Goal: Task Accomplishment & Management: Complete application form

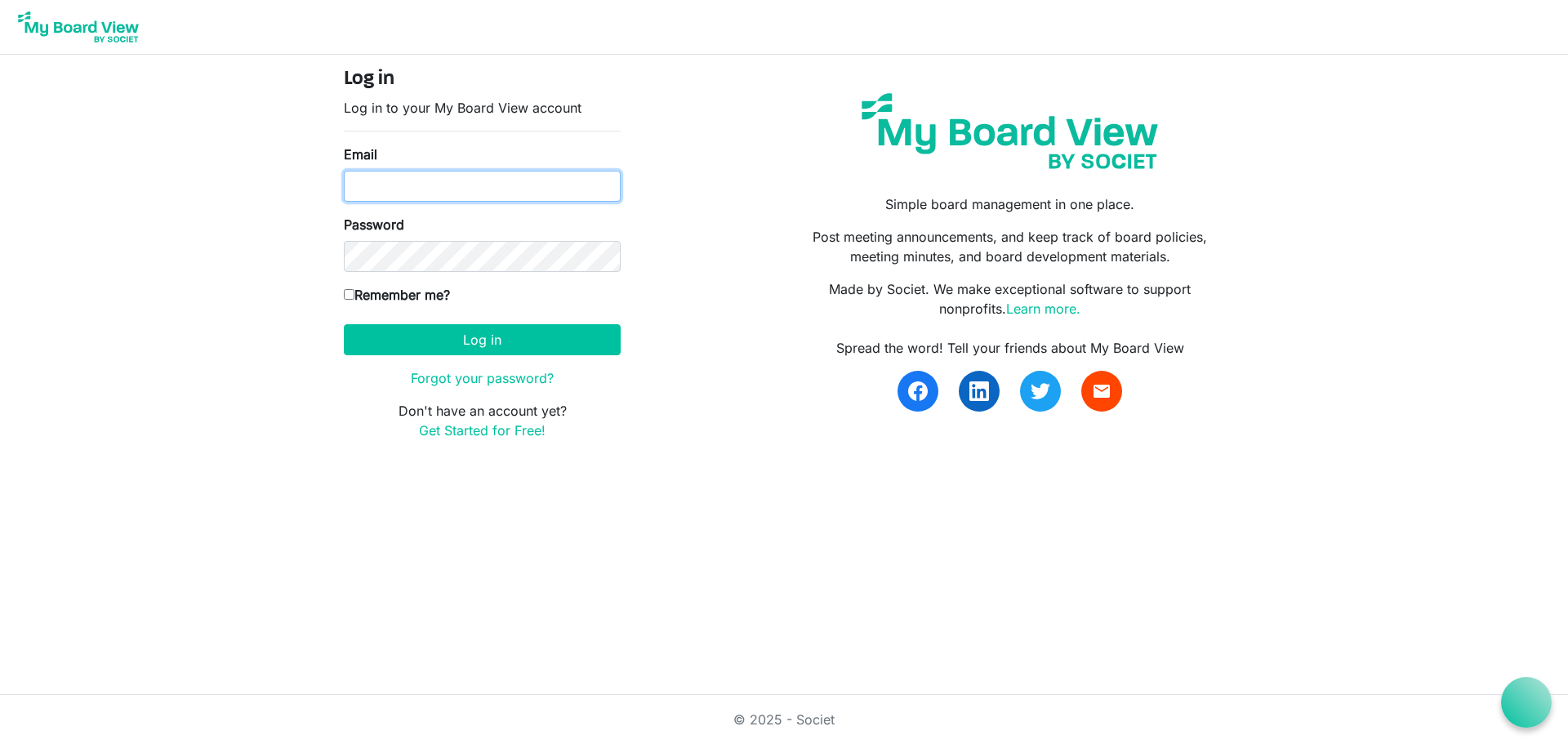
type input "admin@scienceatlantic.ca"
drag, startPoint x: 548, startPoint y: 189, endPoint x: 292, endPoint y: 189, distance: 256.0
click at [292, 189] on body "Log in Log in to your My Board View account Email admin@scienceatlantic.ca Pass…" at bounding box center [784, 233] width 1568 height 466
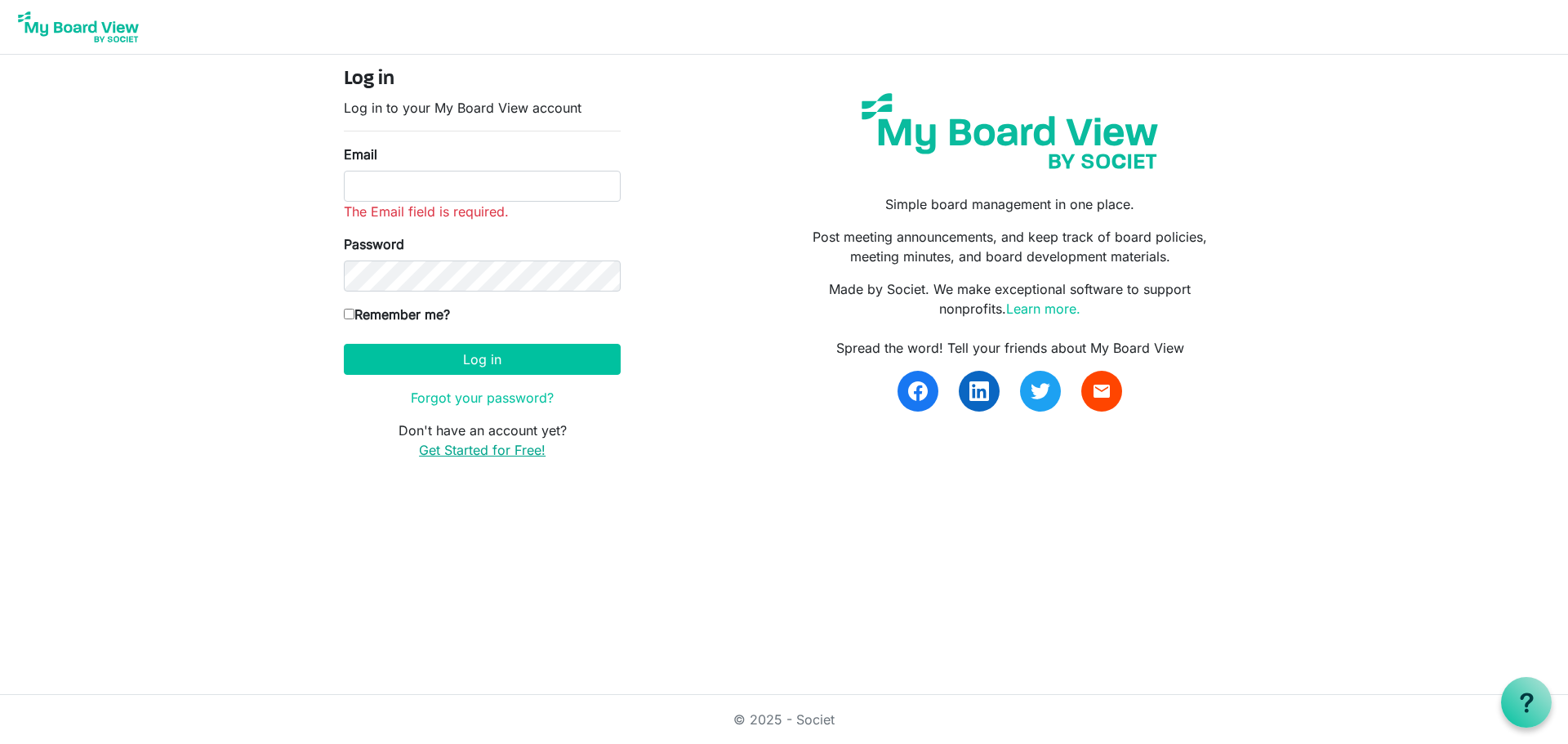
click at [515, 449] on link "Get Started for Free!" at bounding box center [482, 449] width 126 height 16
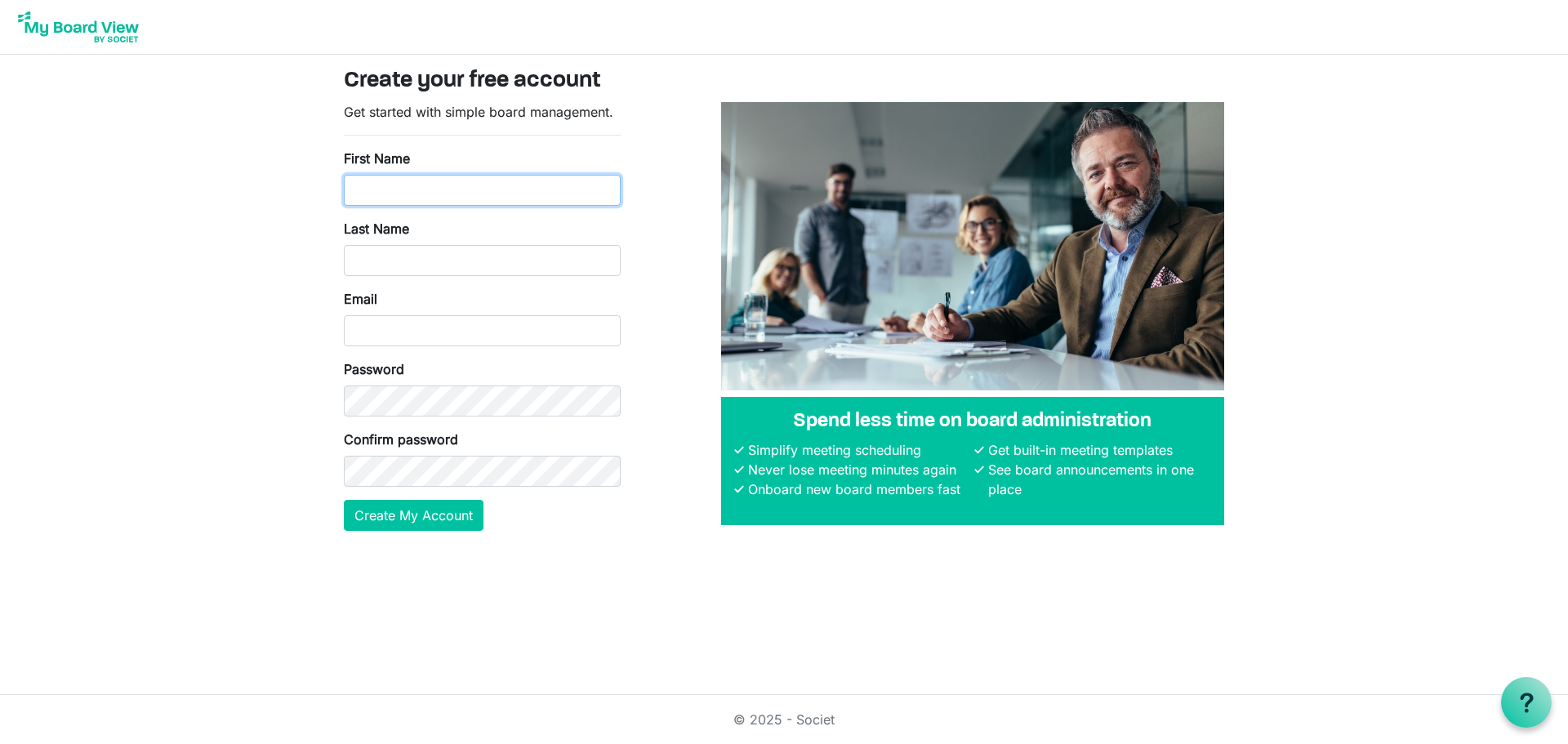
click at [480, 182] on input "First Name" at bounding box center [482, 190] width 277 height 31
type input "Abigail"
click at [426, 270] on input "Last Name" at bounding box center [482, 260] width 277 height 31
type input "Keeping"
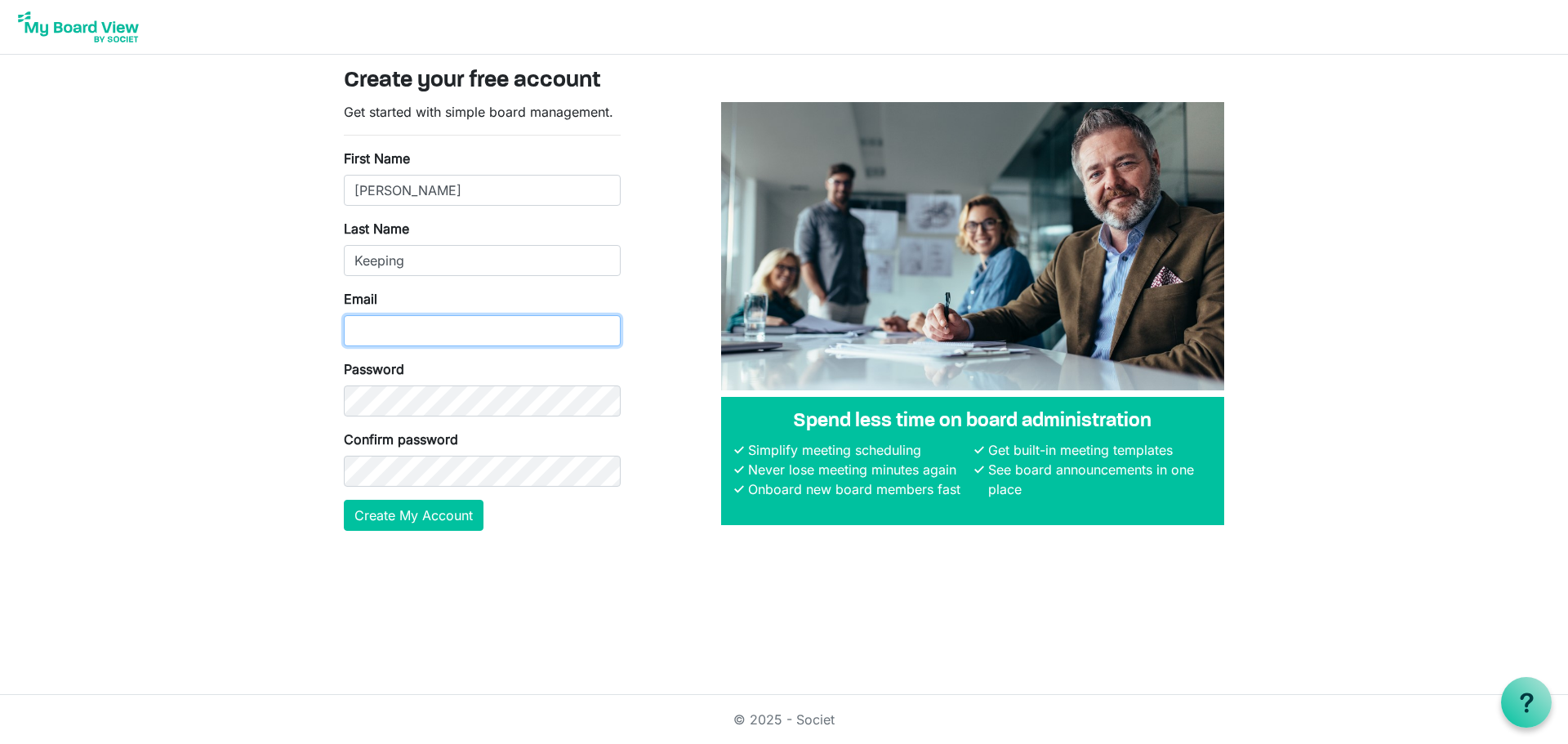
click at [425, 335] on input "Email" at bounding box center [482, 330] width 277 height 31
type input "Abigail@scienceatlantic.ca"
click at [382, 645] on html "Create your free account Get started with simple board management. First Name A…" at bounding box center [784, 372] width 1568 height 744
click at [462, 708] on div "© 2025 - Societ" at bounding box center [783, 720] width 931 height 49
click at [428, 510] on button "Create My Account" at bounding box center [413, 515] width 139 height 31
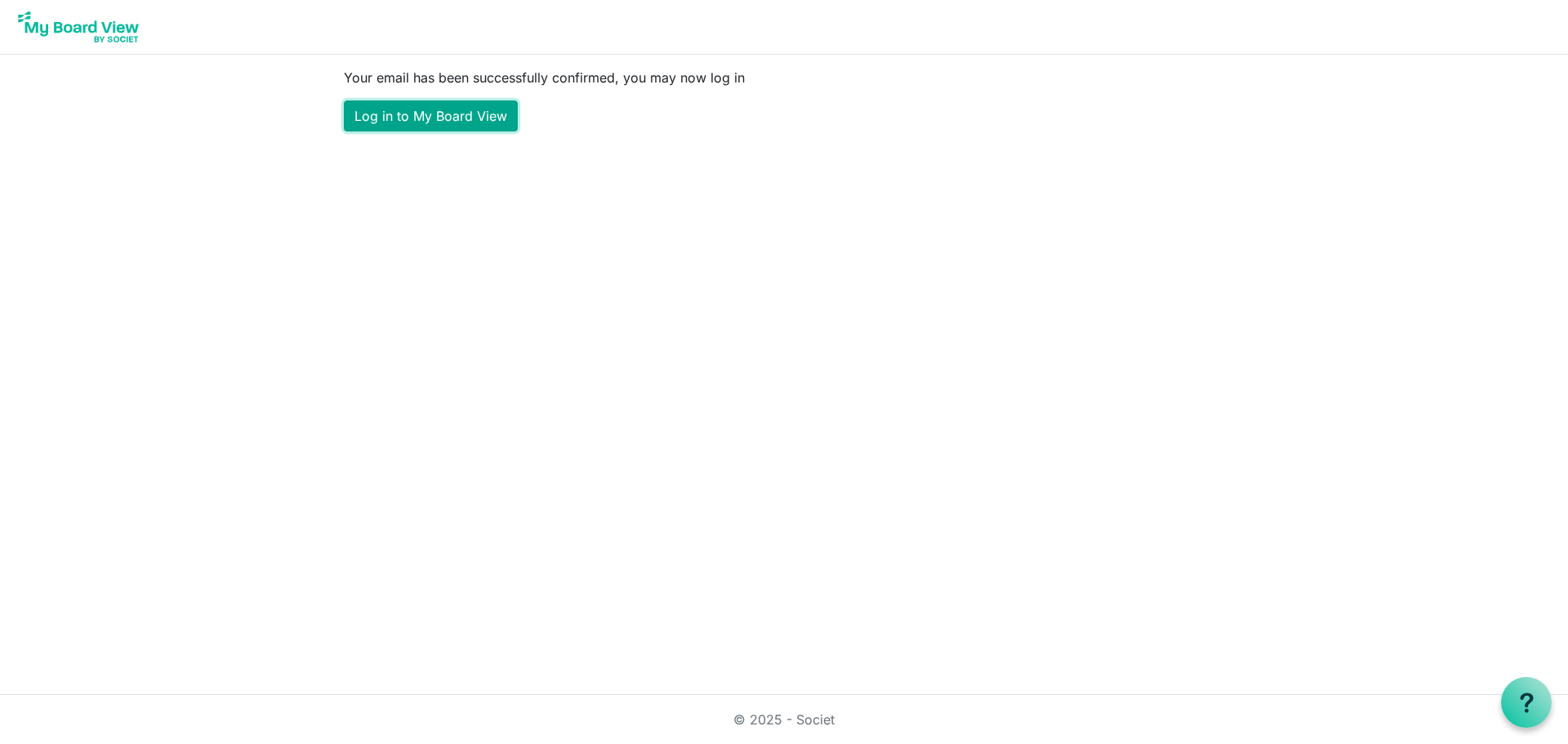
click at [448, 125] on link "Log in to My Board View" at bounding box center [430, 115] width 174 height 31
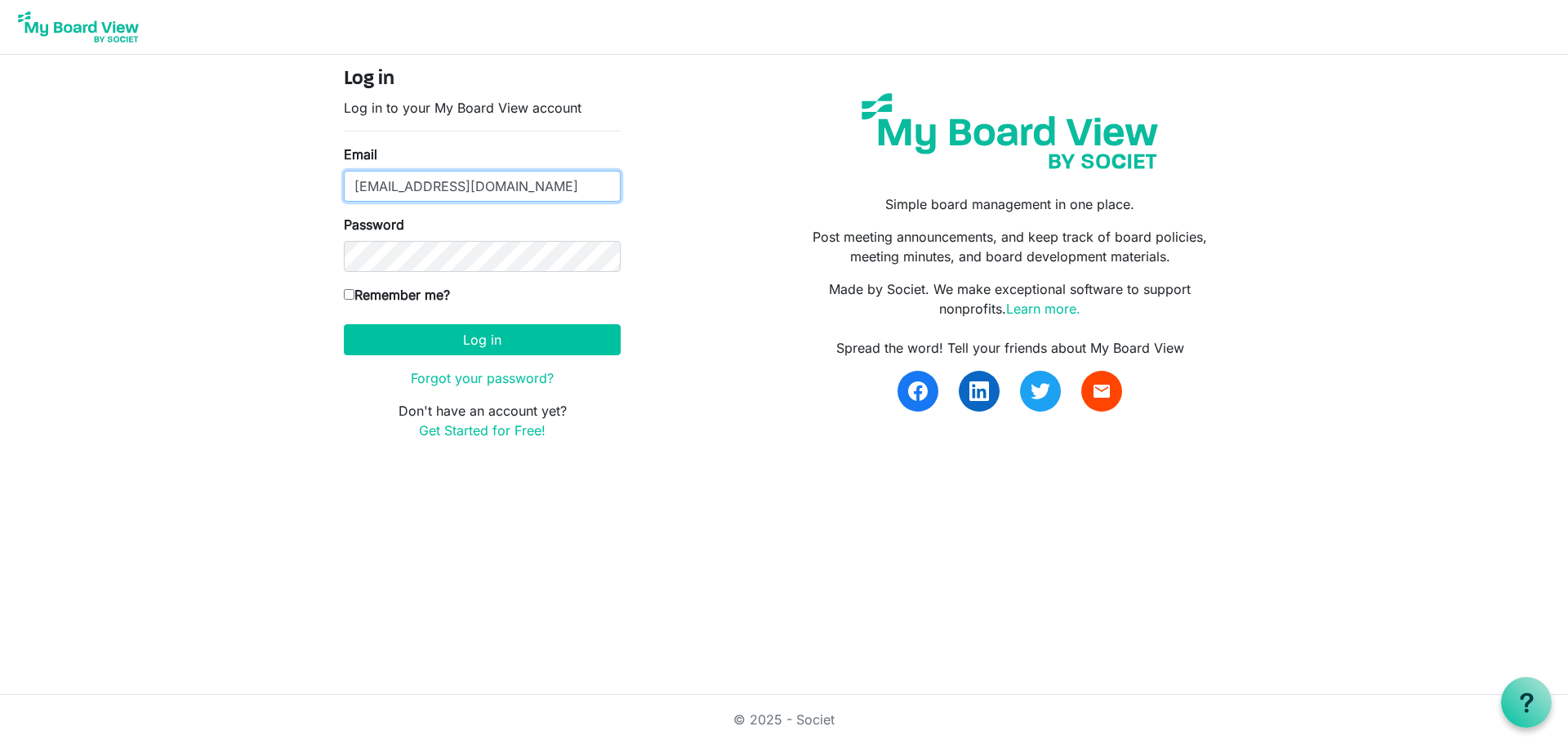
click at [530, 173] on input "admin@scienceatlantic.ca" at bounding box center [482, 185] width 277 height 31
type input "Abigail@scienceatlantic.ca"
click at [523, 433] on link "Get Started for Free!" at bounding box center [482, 430] width 126 height 16
click at [523, 186] on input "admin@scienceatlantic.ca" at bounding box center [482, 185] width 277 height 31
type input "Abigail@scienceatlantic.ca"
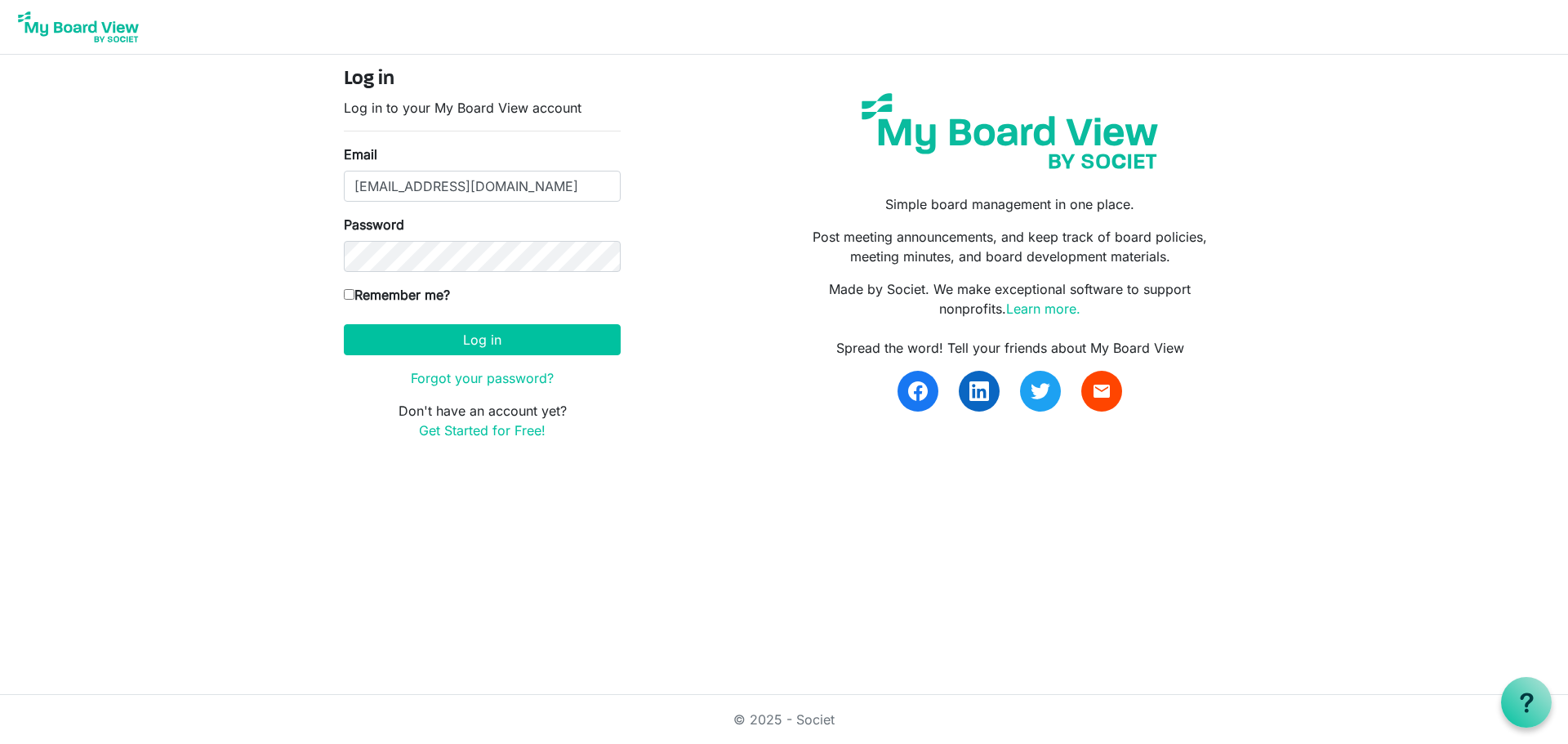
click at [675, 494] on html "Log in Log in to your My Board View account Email Abigail@scienceatlantic.ca Pa…" at bounding box center [784, 372] width 1568 height 744
click at [445, 333] on button "Log in" at bounding box center [482, 339] width 277 height 31
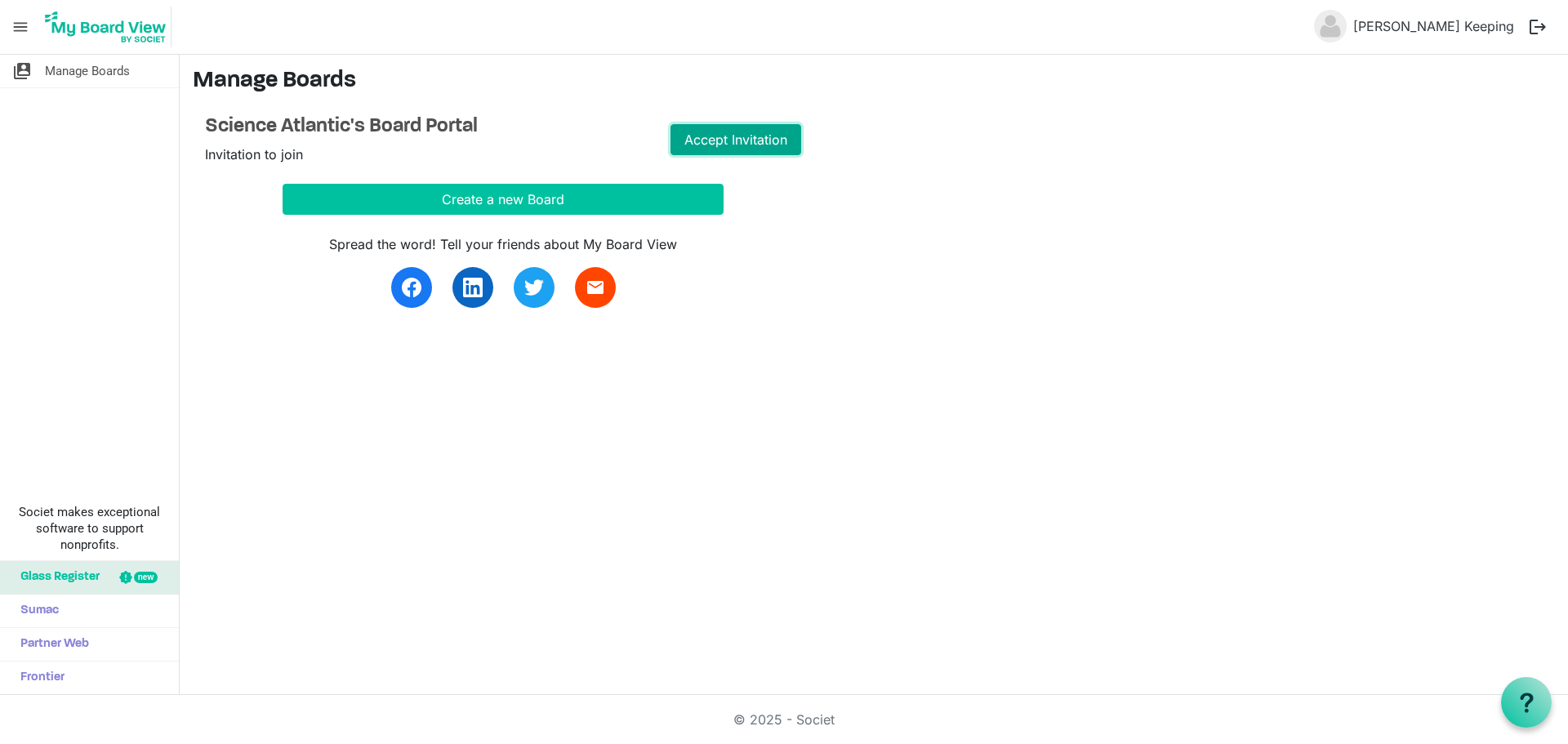
click at [733, 141] on link "Accept Invitation" at bounding box center [735, 139] width 131 height 31
click at [744, 135] on link "Accept Invitation" at bounding box center [735, 139] width 131 height 31
click at [690, 133] on link "Accept Invitation" at bounding box center [735, 139] width 131 height 31
click at [689, 136] on link "Accept Invitation" at bounding box center [735, 139] width 131 height 31
click at [115, 586] on div "new" at bounding box center [138, 577] width 80 height 33
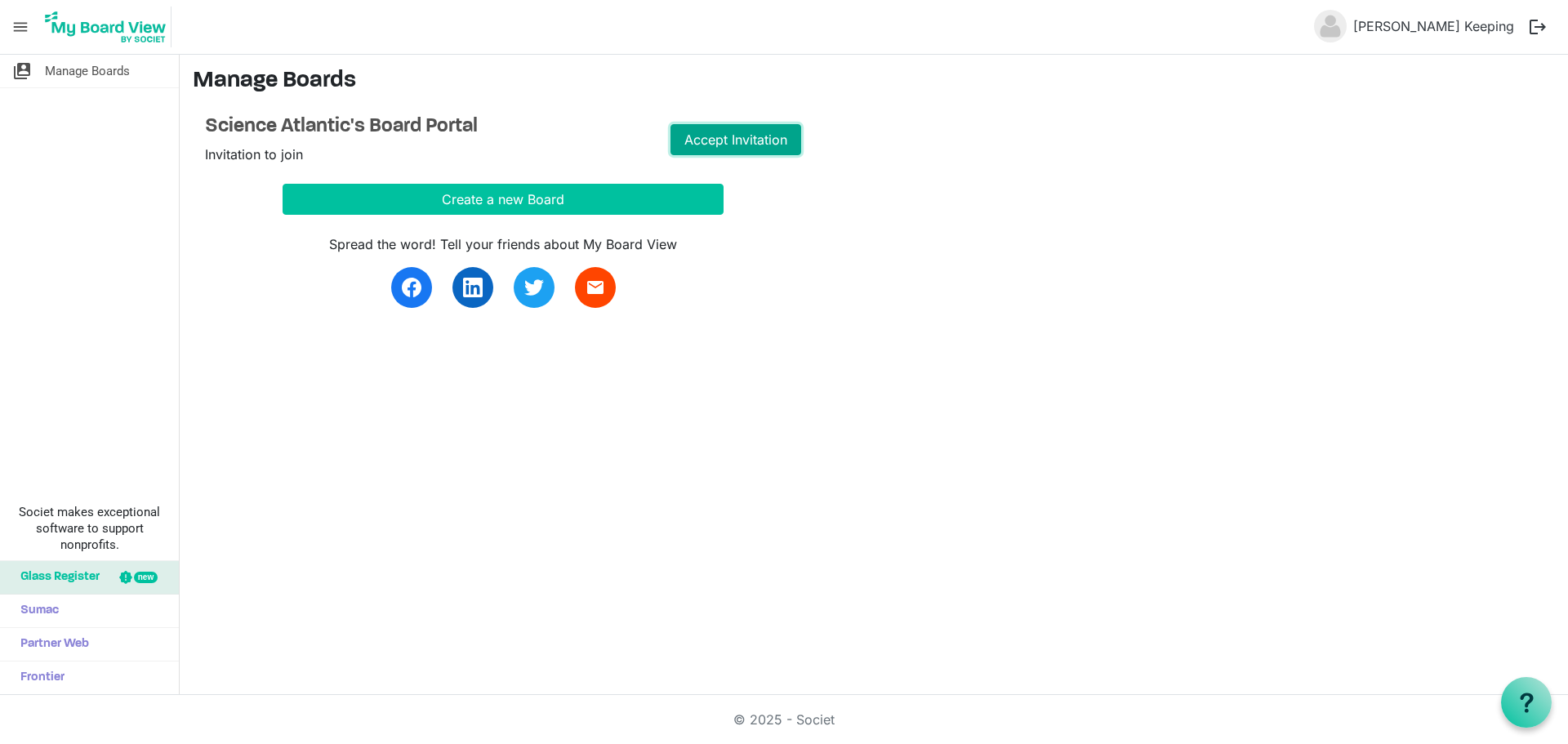
click at [721, 143] on link "Accept Invitation" at bounding box center [735, 139] width 131 height 31
